Goal: Find contact information

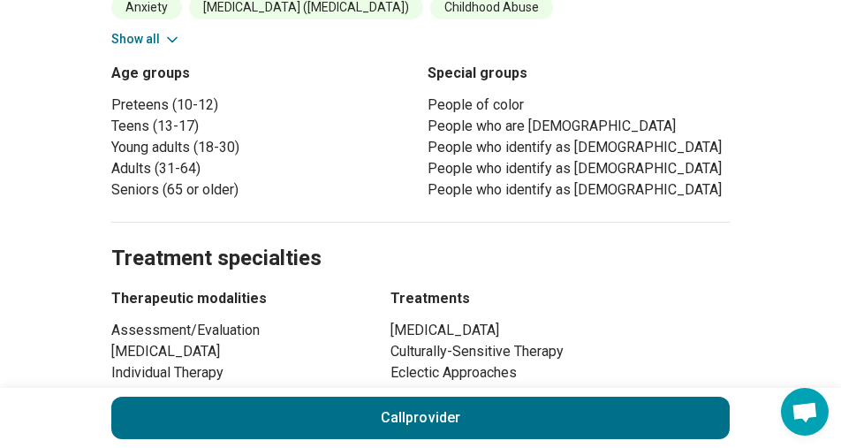
scroll to position [354, 0]
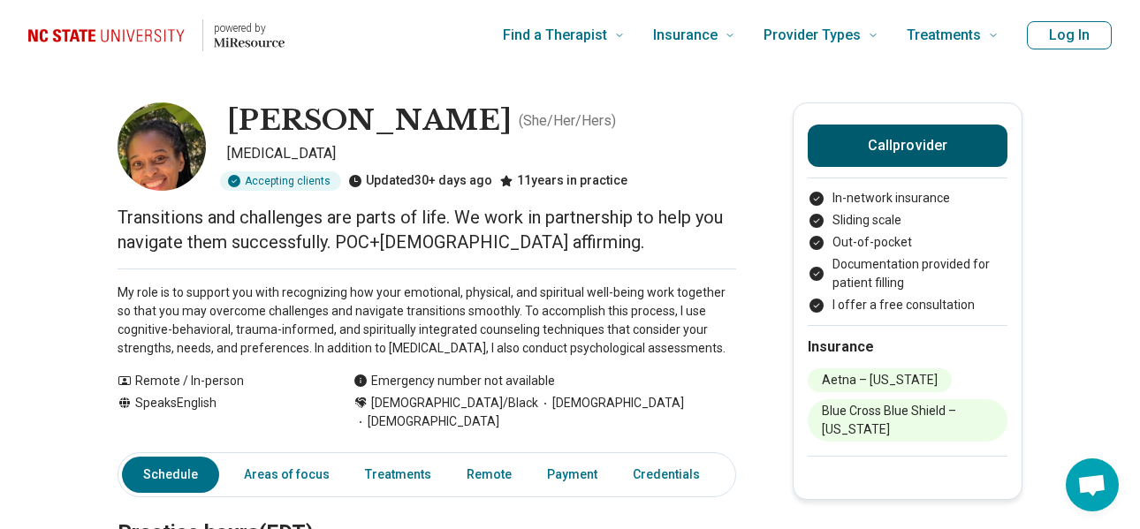
click at [889, 145] on button "Call provider" at bounding box center [908, 146] width 200 height 42
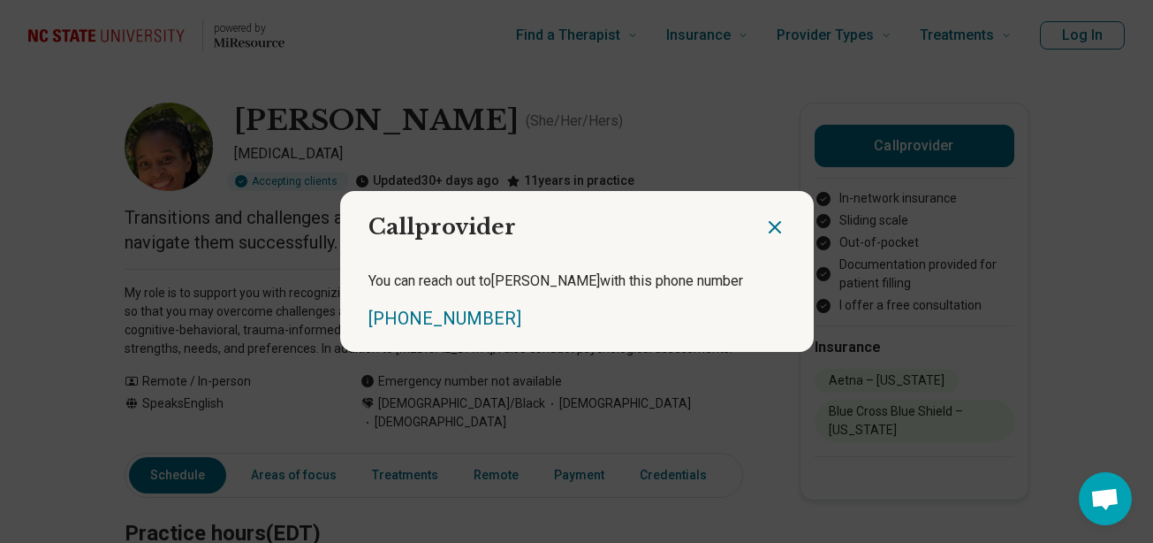
click at [765, 227] on icon "Close dialog" at bounding box center [775, 227] width 21 height 21
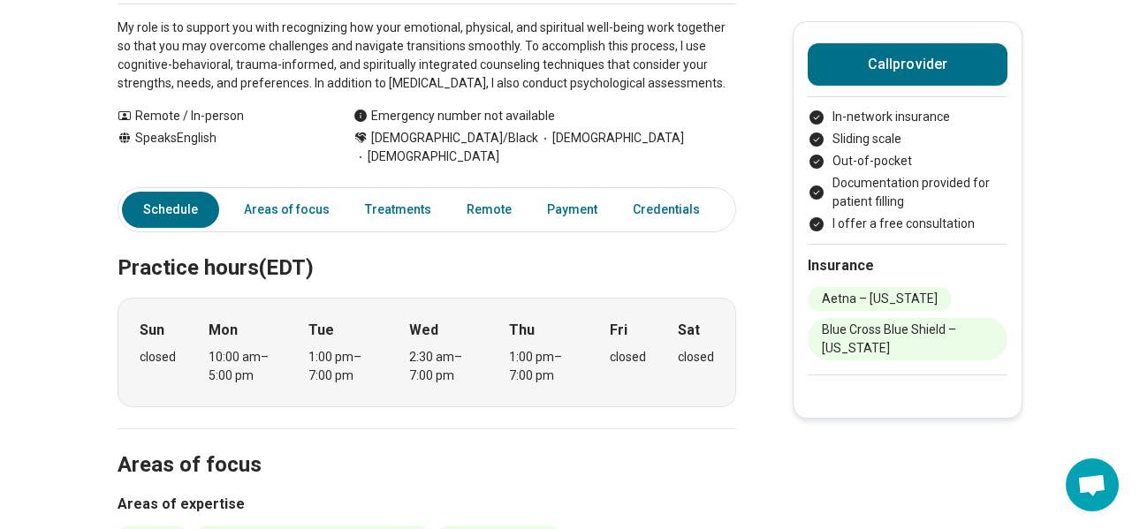
scroll to position [354, 0]
